Goal: Navigation & Orientation: Find specific page/section

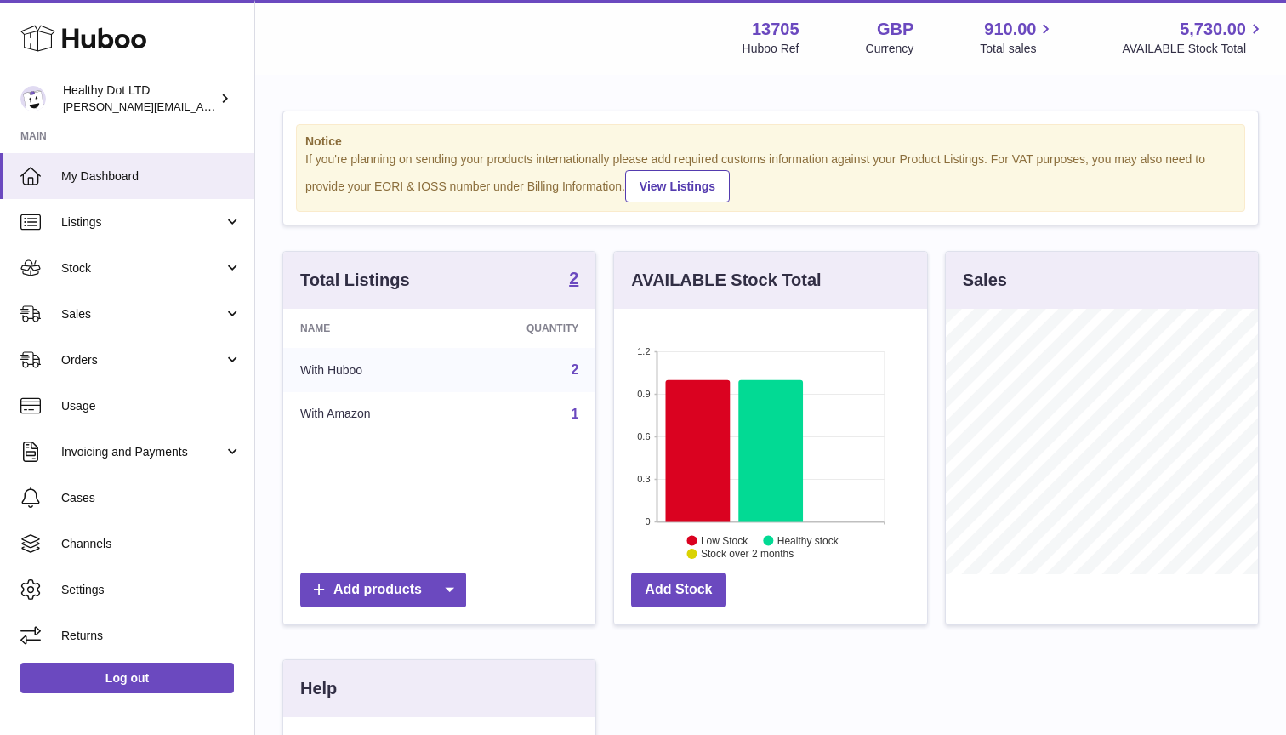
scroll to position [265, 313]
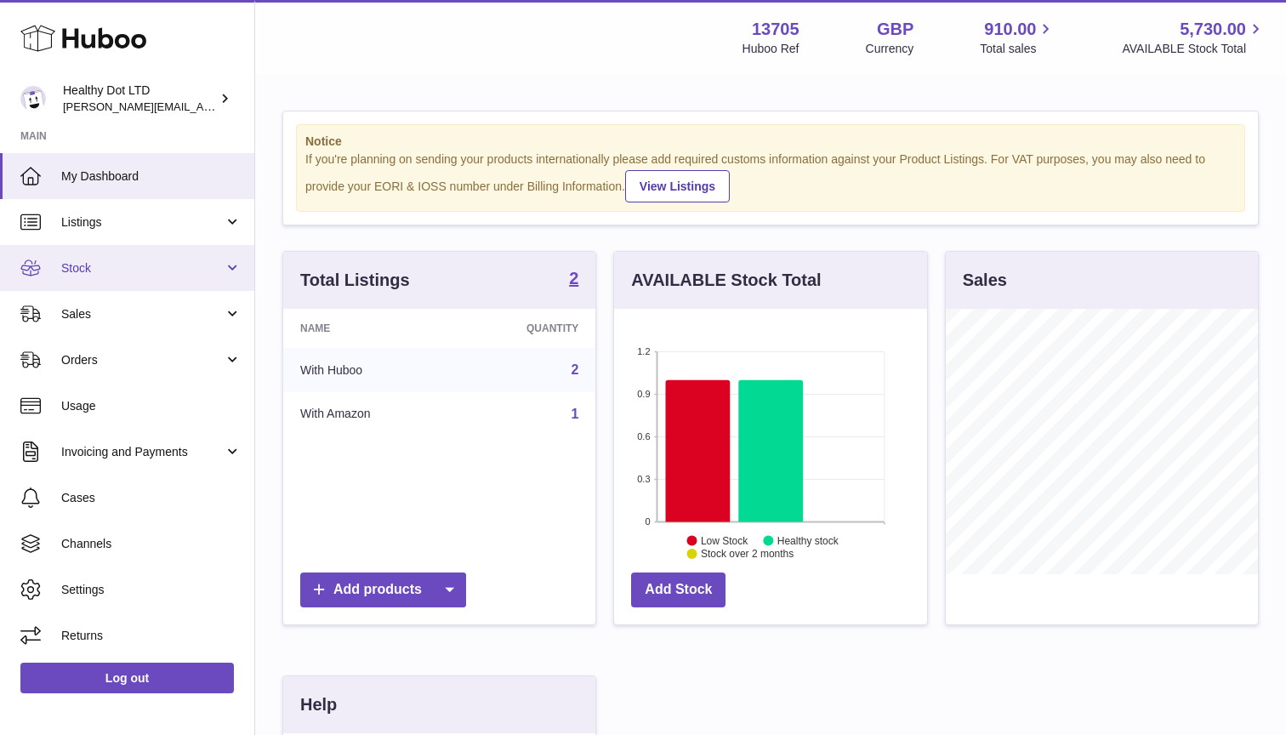
click at [162, 264] on span "Stock" at bounding box center [142, 268] width 162 height 16
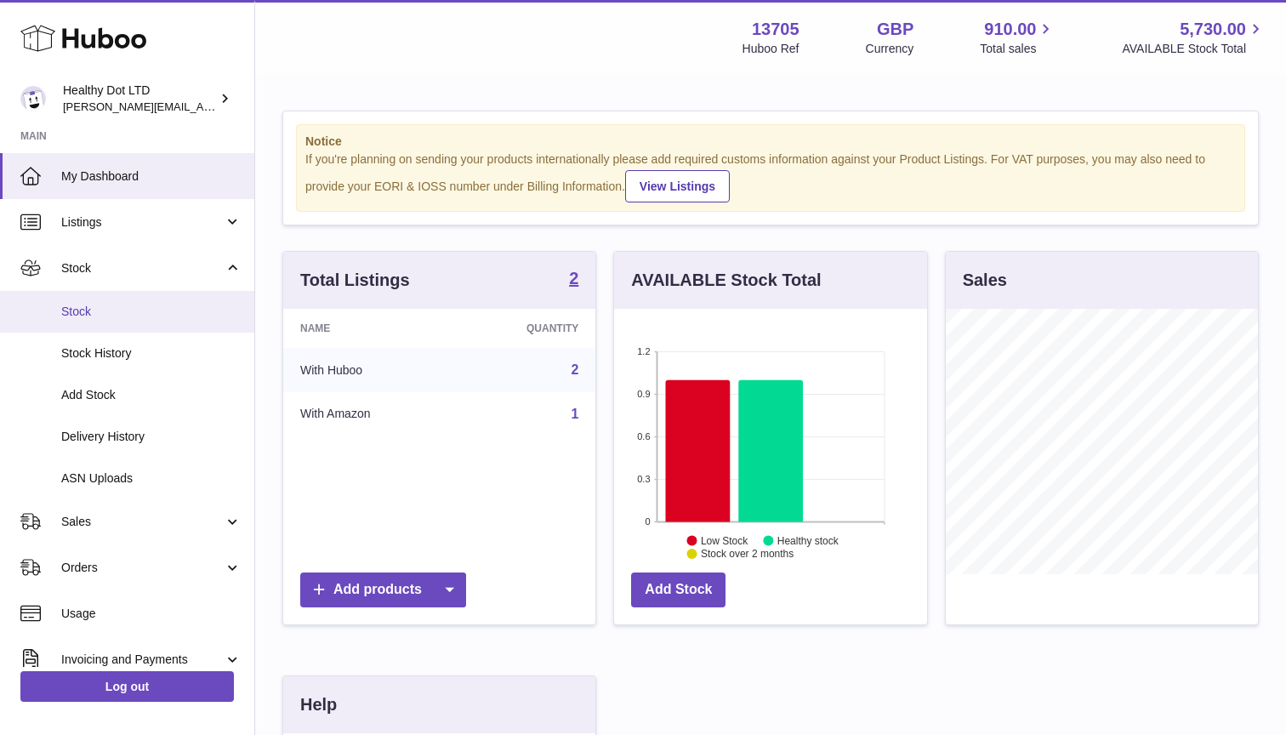
click at [132, 316] on span "Stock" at bounding box center [151, 312] width 180 height 16
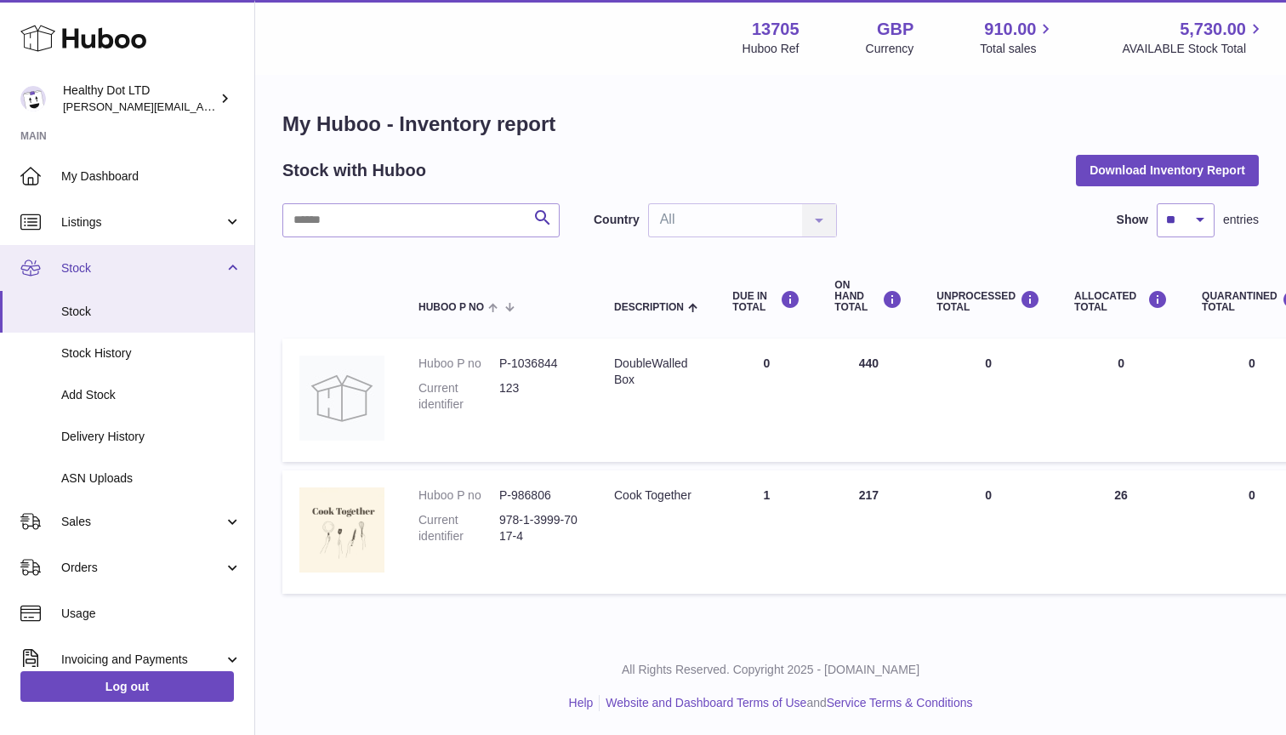
click at [164, 270] on span "Stock" at bounding box center [142, 268] width 162 height 16
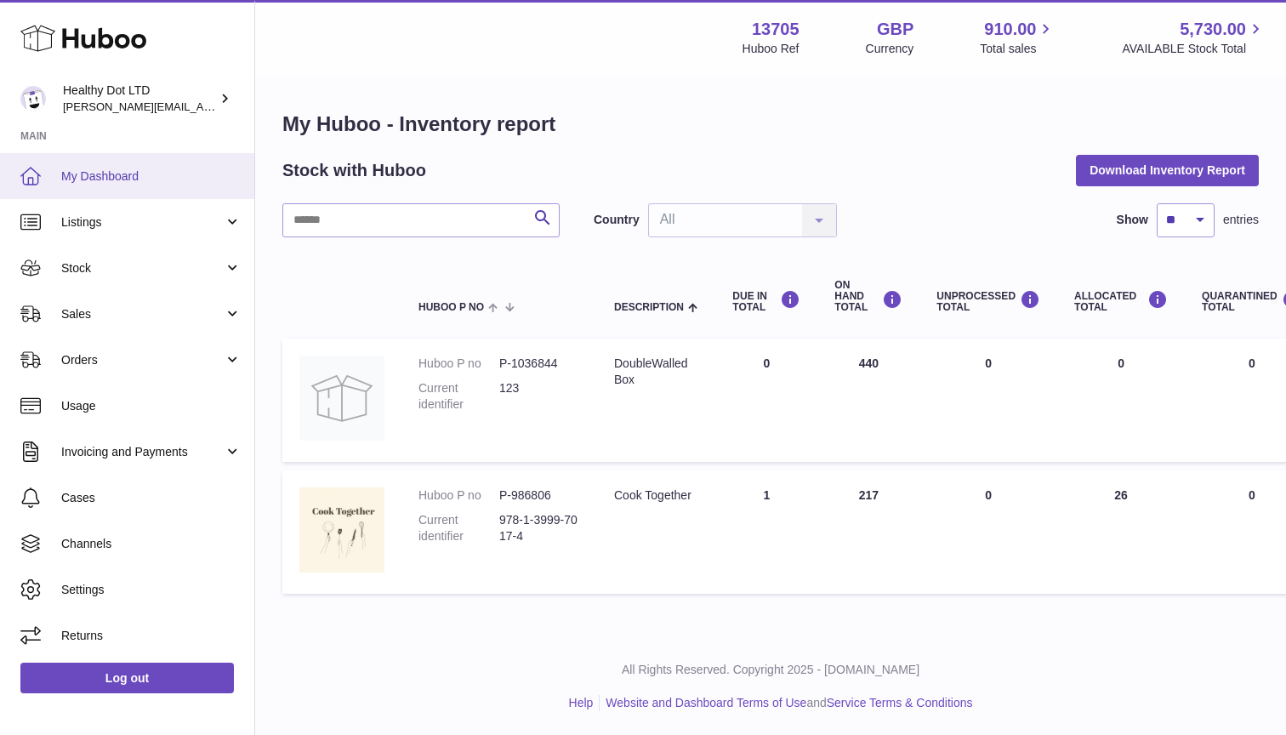
click at [149, 181] on span "My Dashboard" at bounding box center [151, 176] width 180 height 16
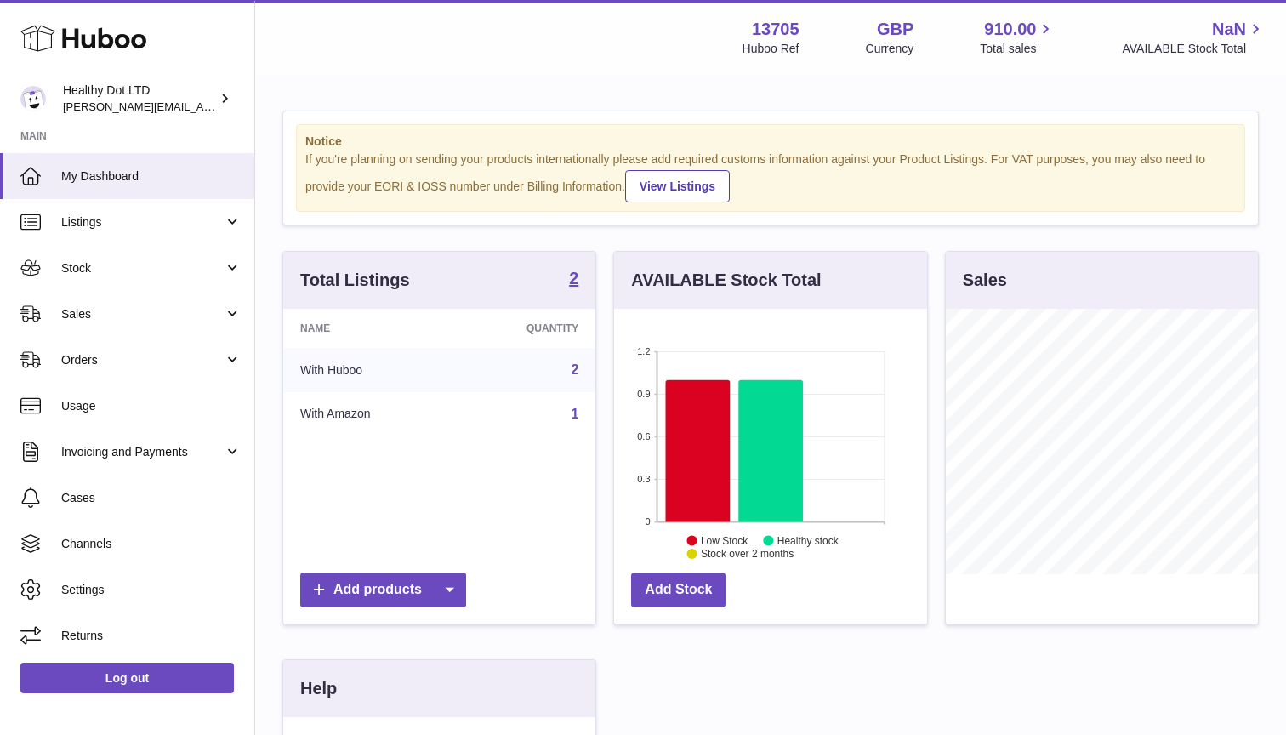
scroll to position [265, 313]
